Goal: Task Accomplishment & Management: Manage account settings

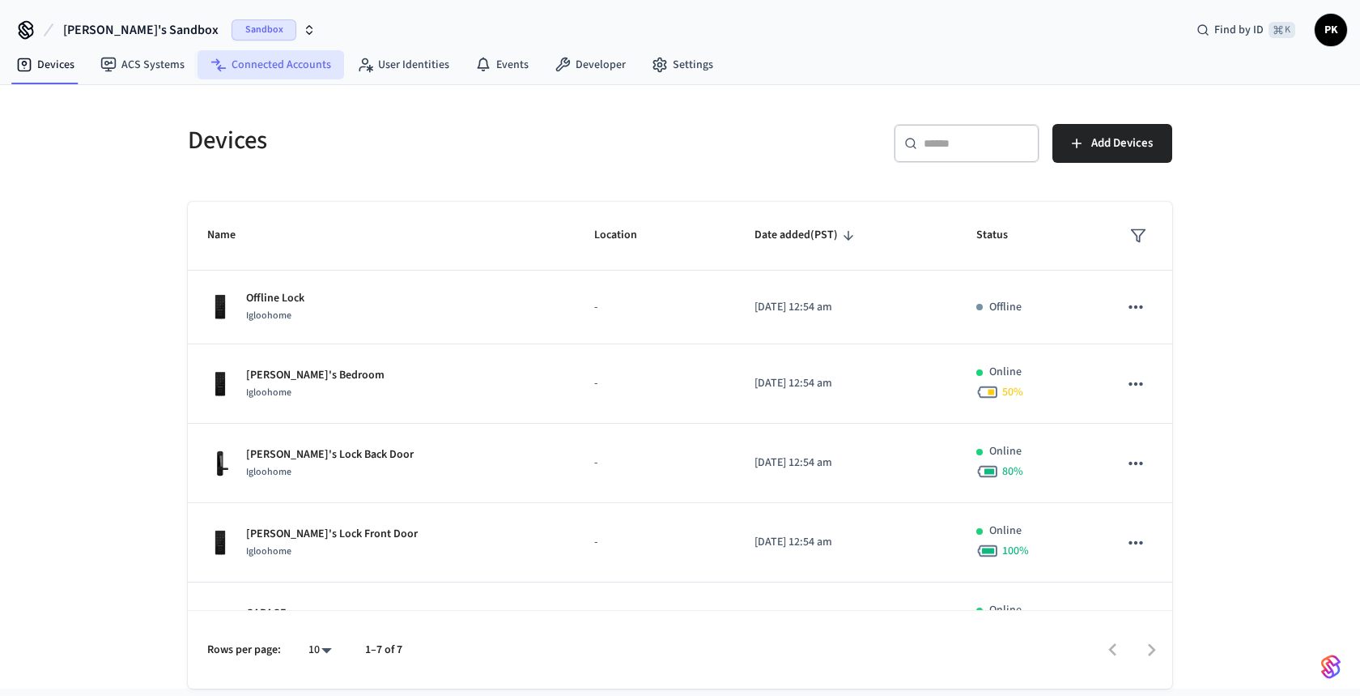
click at [245, 72] on link "Connected Accounts" at bounding box center [271, 64] width 147 height 29
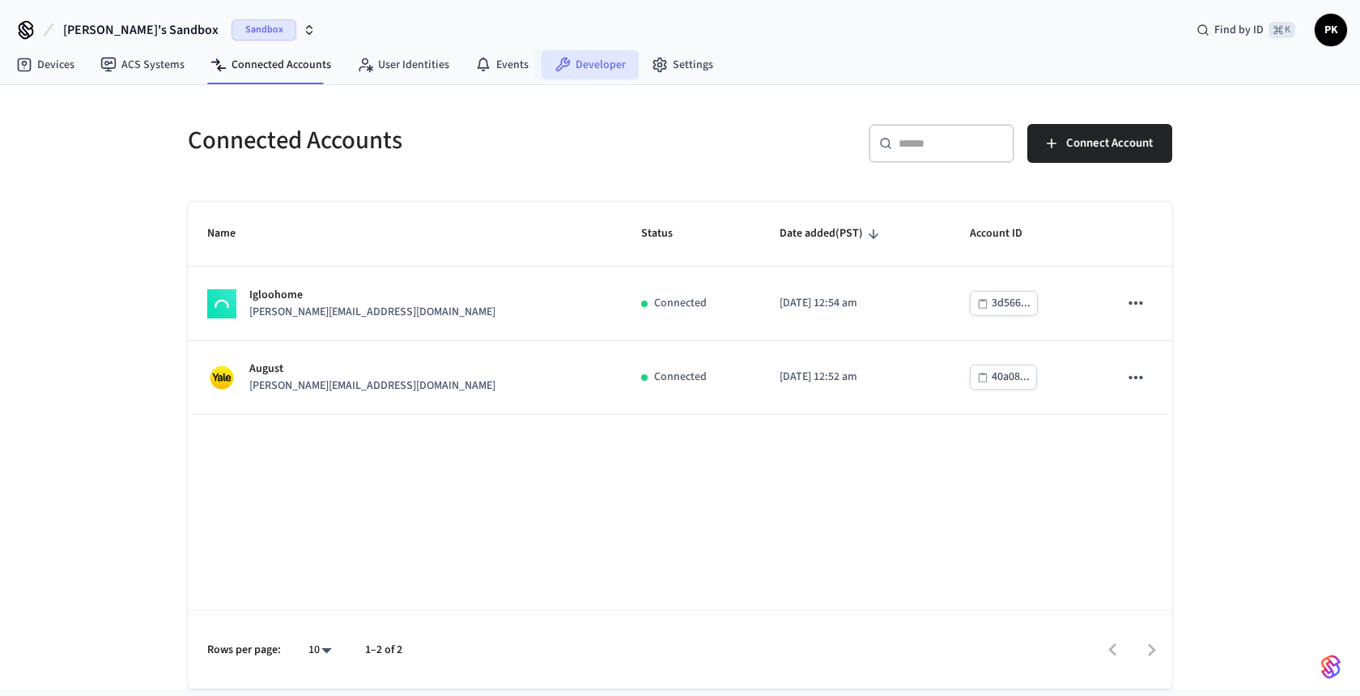
click at [573, 69] on link "Developer" at bounding box center [590, 64] width 97 height 29
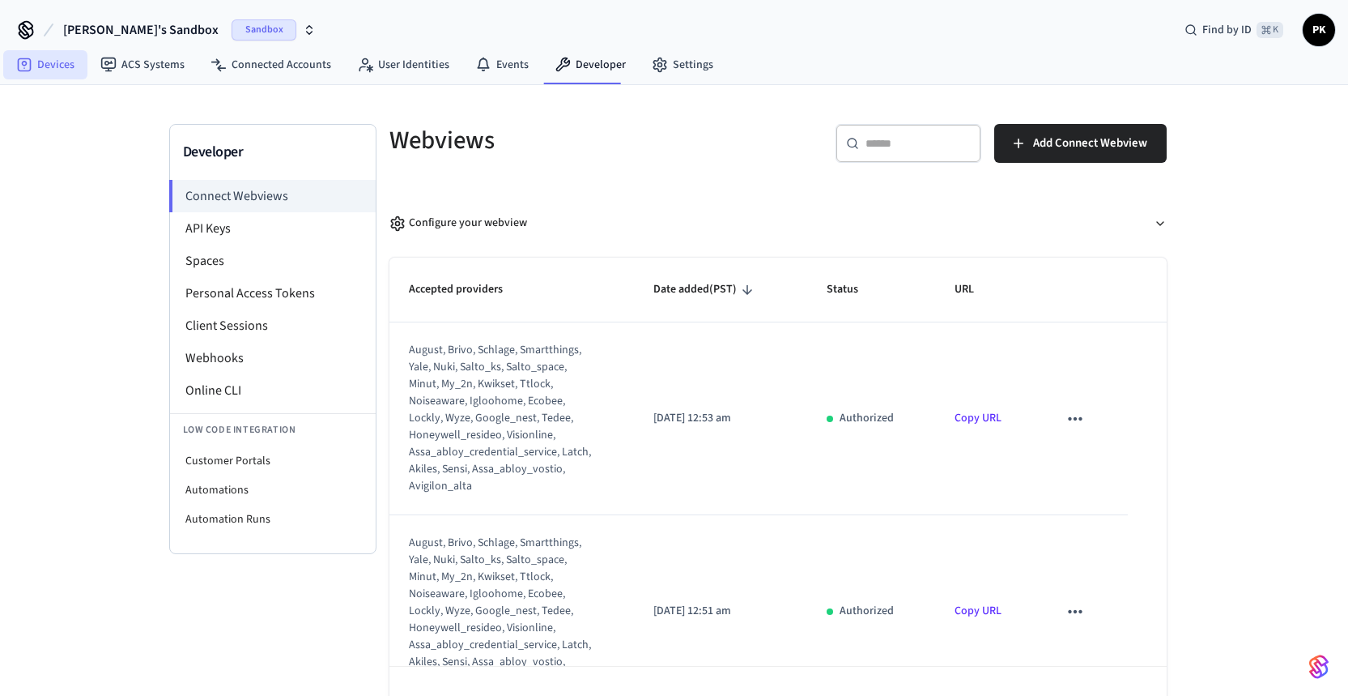
click at [56, 67] on link "Devices" at bounding box center [45, 64] width 84 height 29
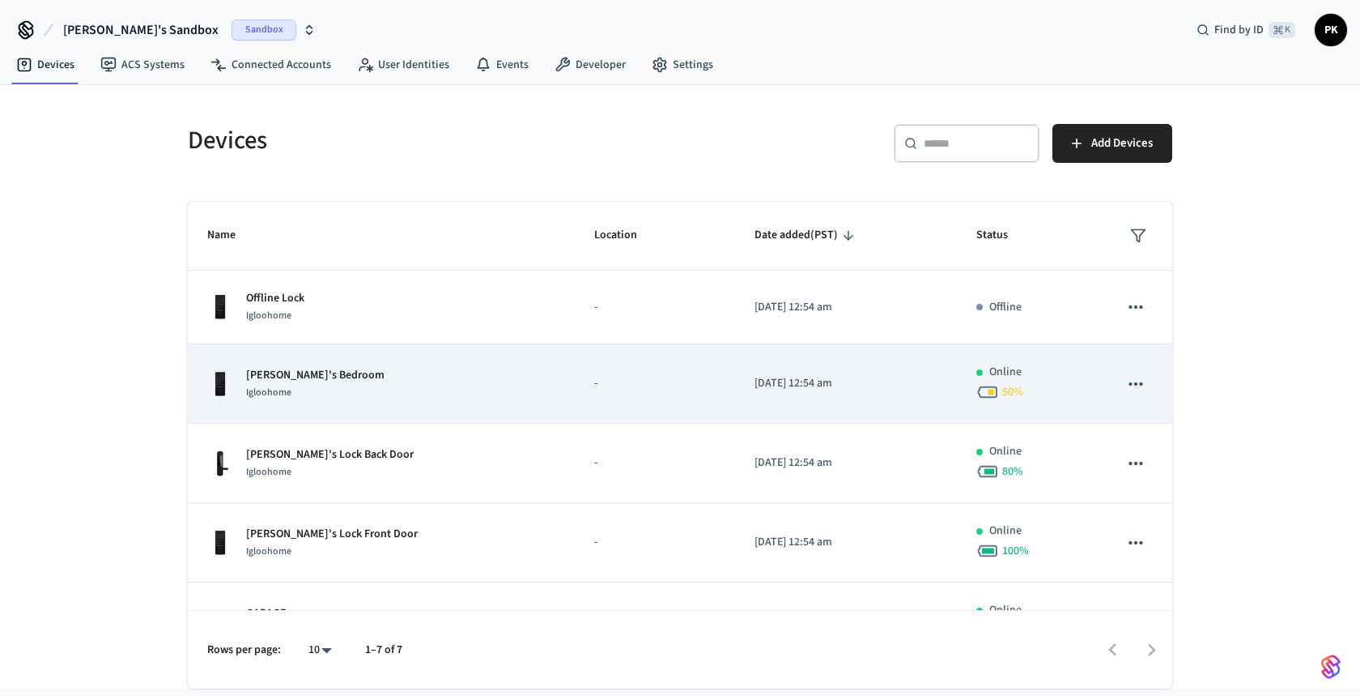
click at [456, 396] on div "Jane's Bedroom Igloohome" at bounding box center [381, 384] width 348 height 34
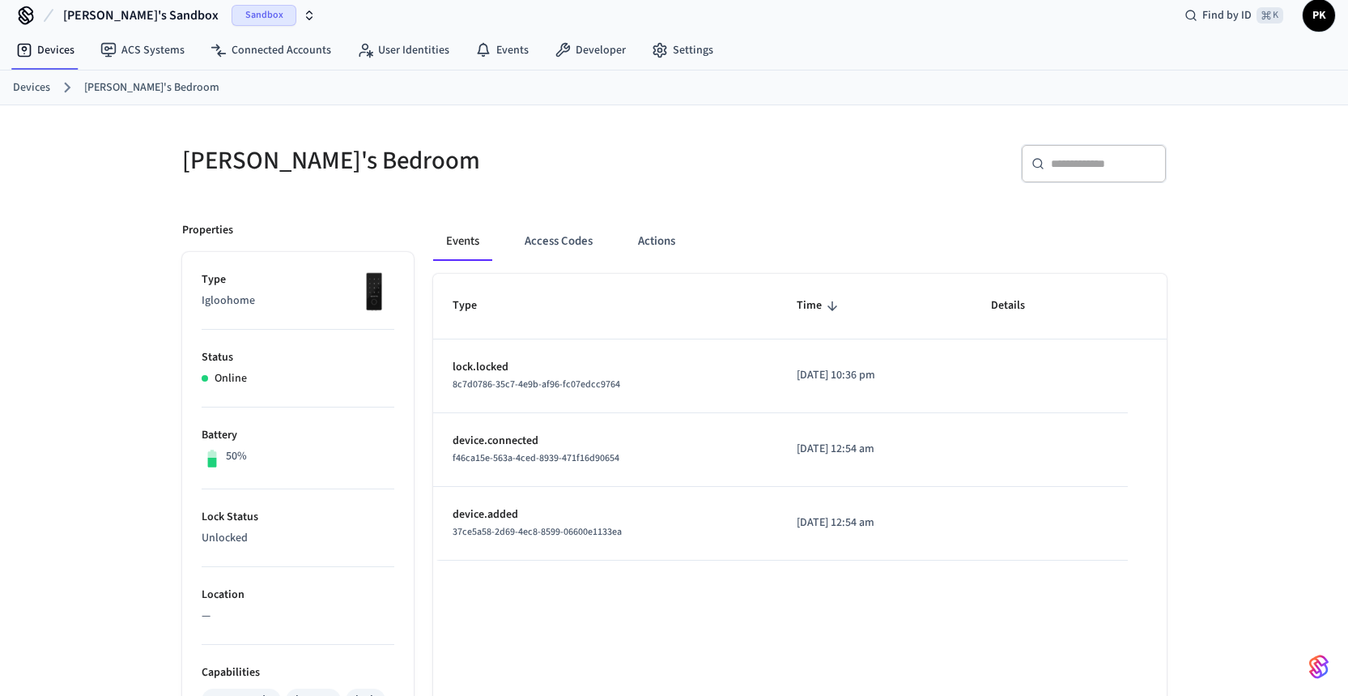
scroll to position [32, 0]
